Goal: Register for event/course

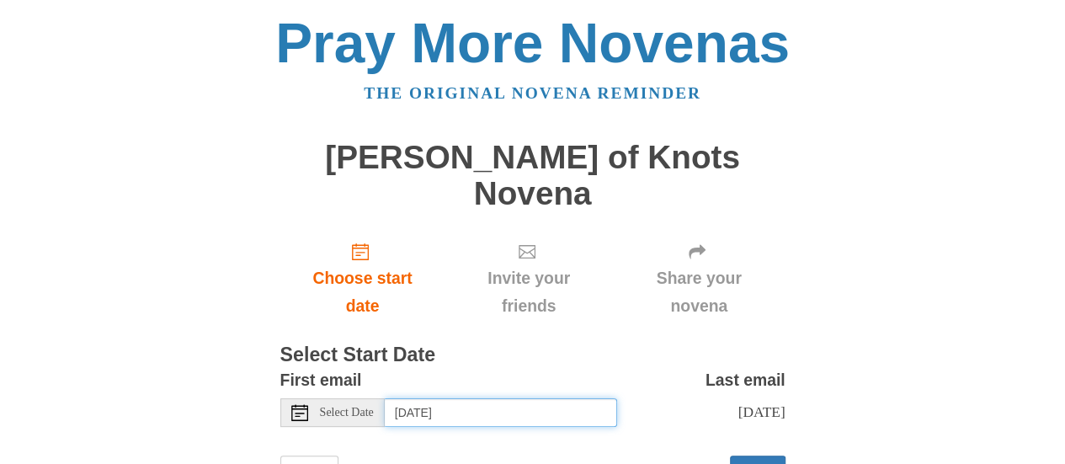
click at [470, 398] on input "[DATE]" at bounding box center [501, 412] width 232 height 29
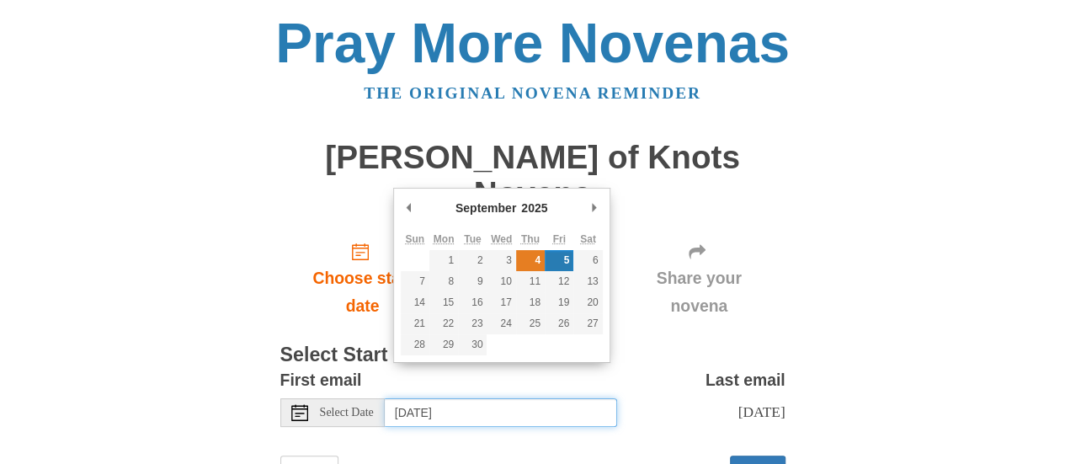
type input "[DATE]"
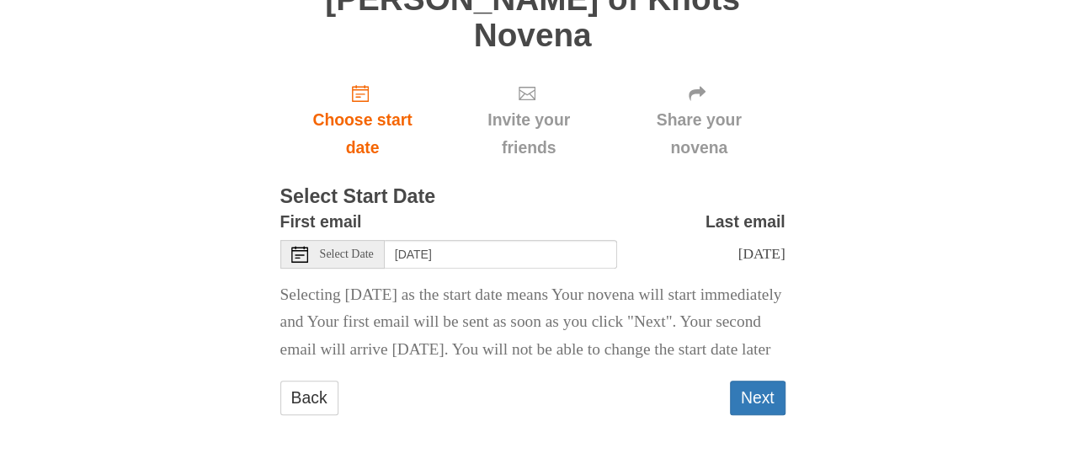
scroll to position [166, 0]
click at [754, 402] on button "Next" at bounding box center [758, 398] width 56 height 35
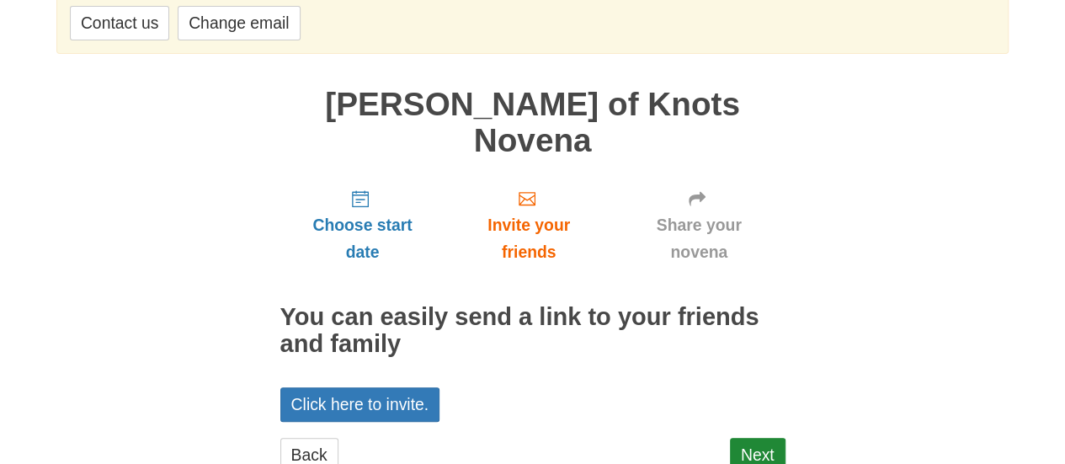
scroll to position [244, 0]
click at [748, 438] on link "Next" at bounding box center [758, 455] width 56 height 35
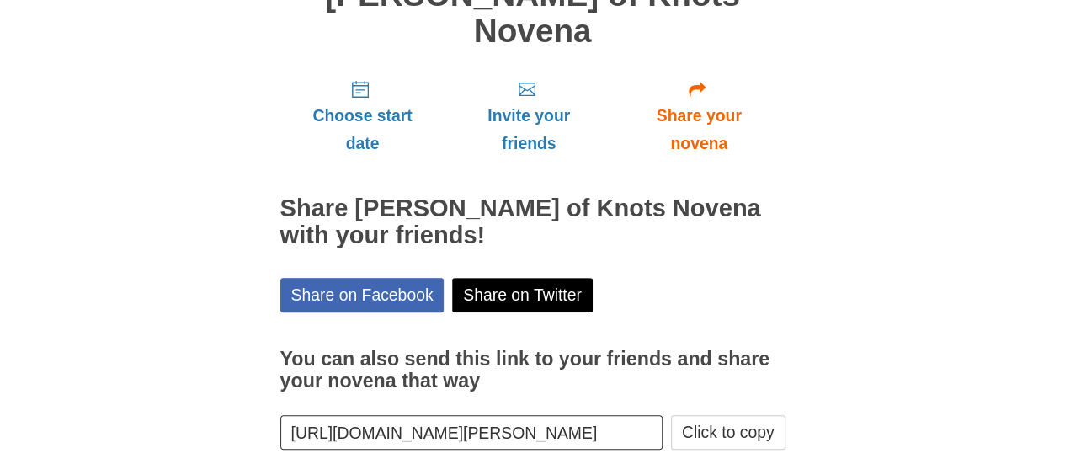
scroll to position [210, 0]
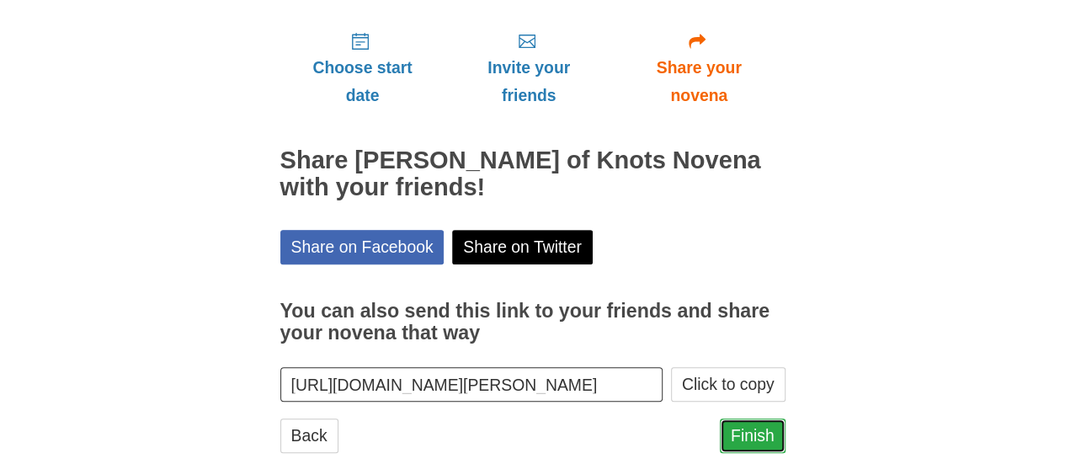
click at [761, 418] on link "Finish" at bounding box center [753, 435] width 66 height 35
